Goal: Navigation & Orientation: Go to known website

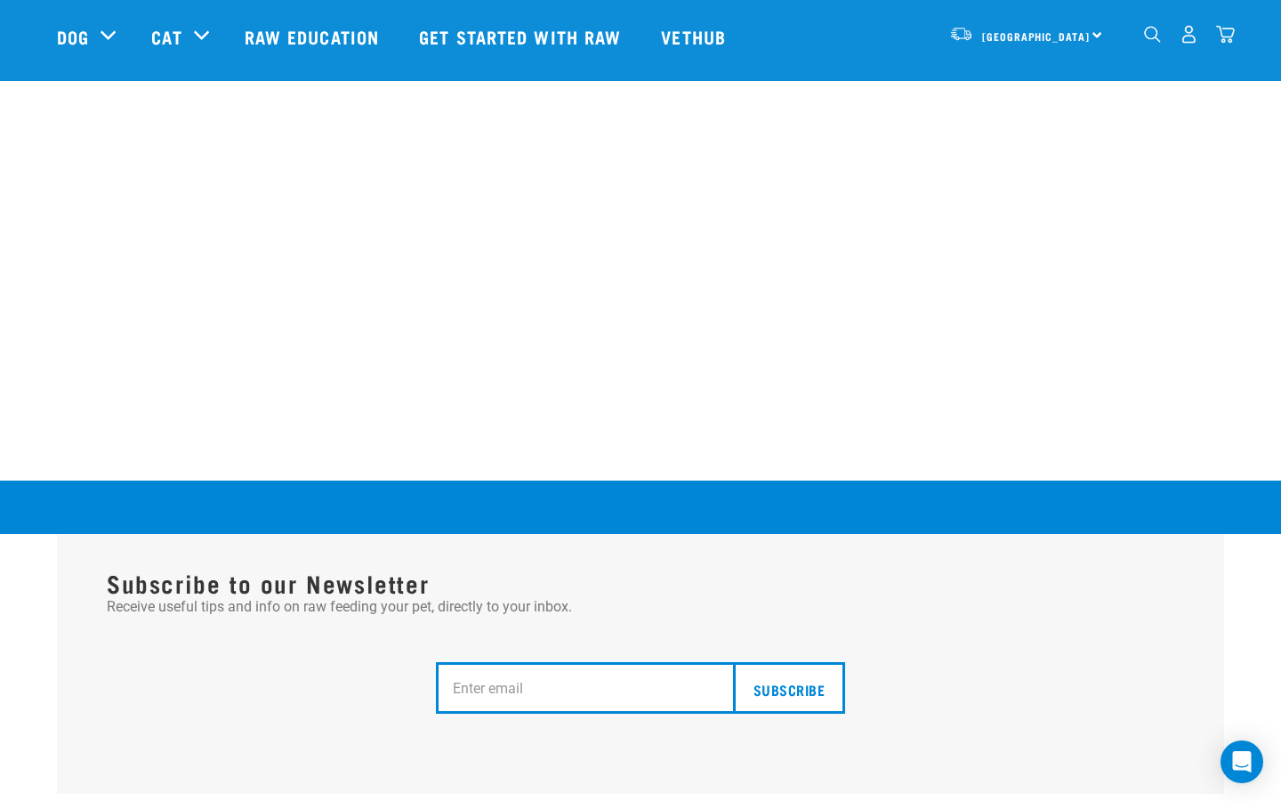
scroll to position [1859, 0]
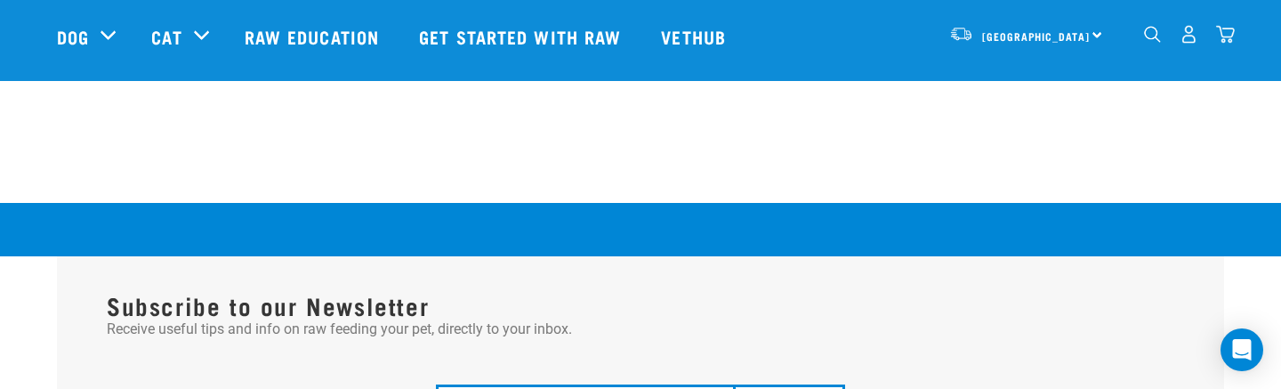
scroll to position [1851, 0]
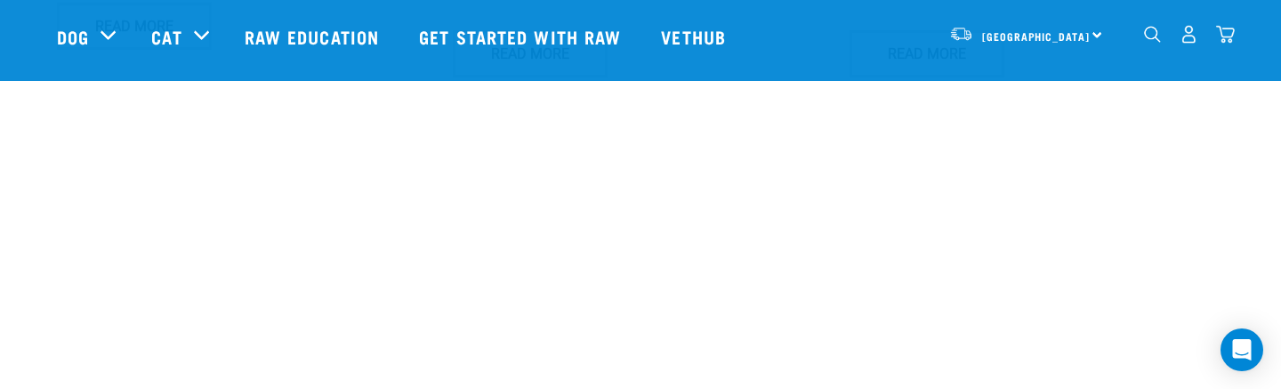
scroll to position [1759, 0]
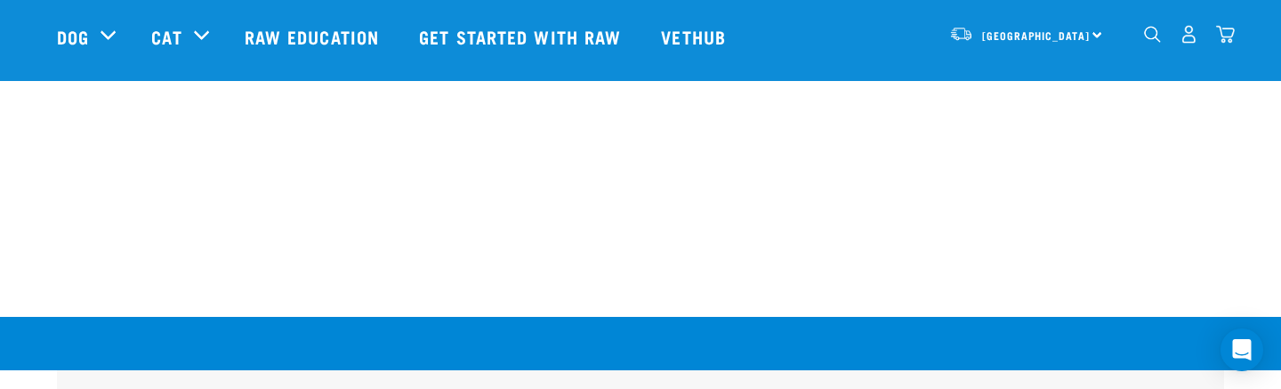
scroll to position [1726, 0]
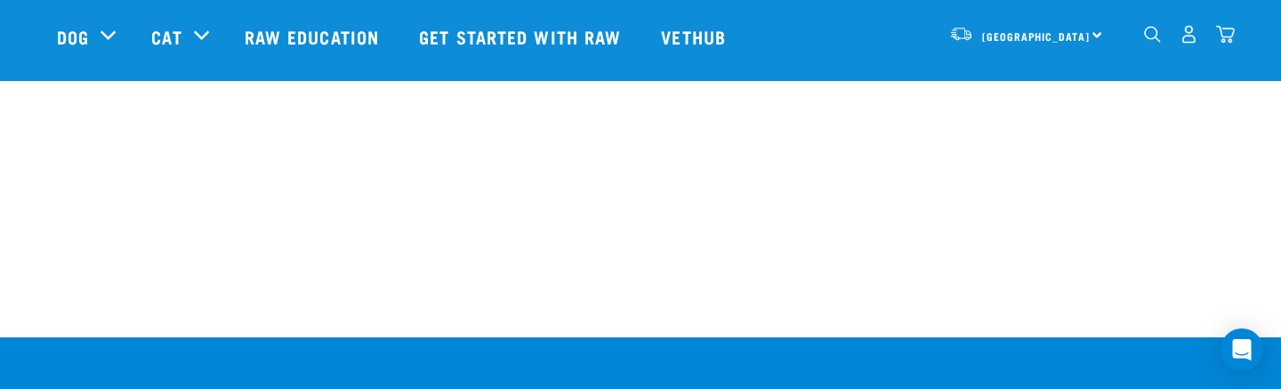
scroll to position [2007, 0]
